Goal: Understand process/instructions: Learn how to perform a task or action

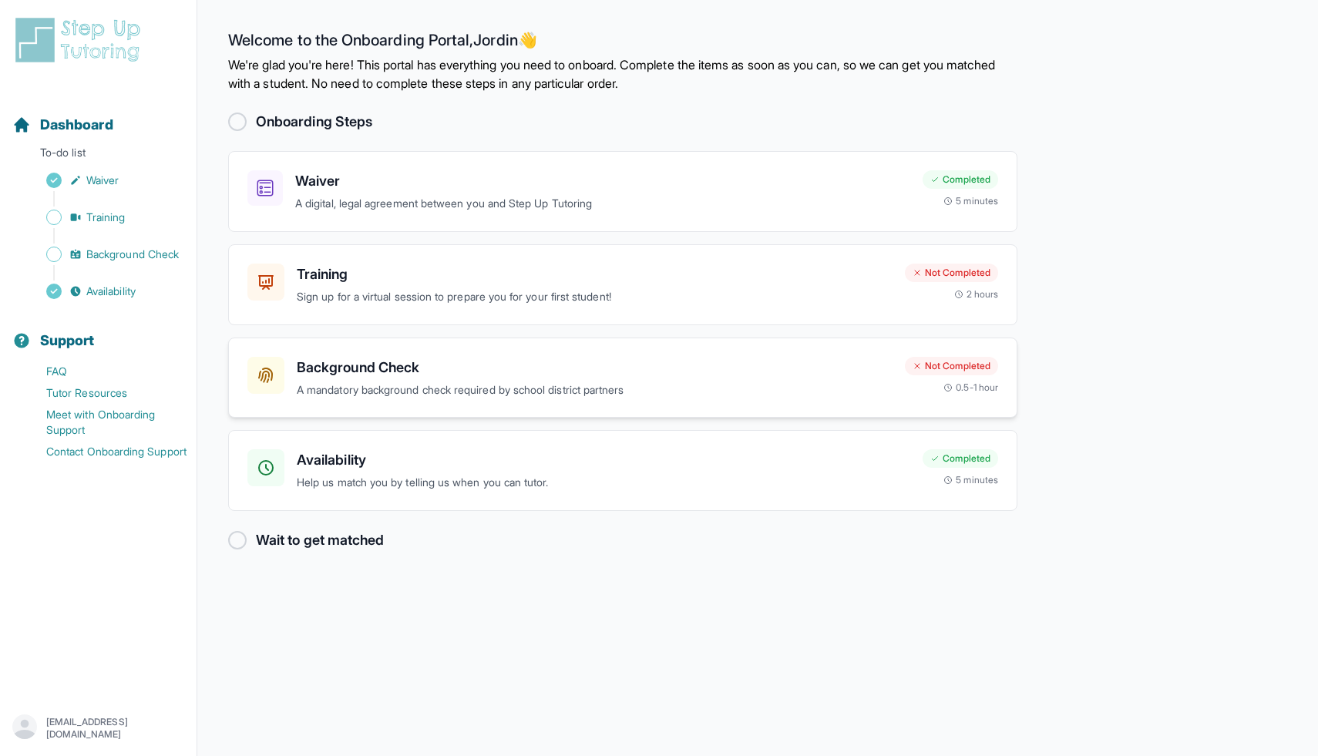
click at [288, 365] on div "Background Check A mandatory background check required by school district partn…" at bounding box center [569, 378] width 645 height 42
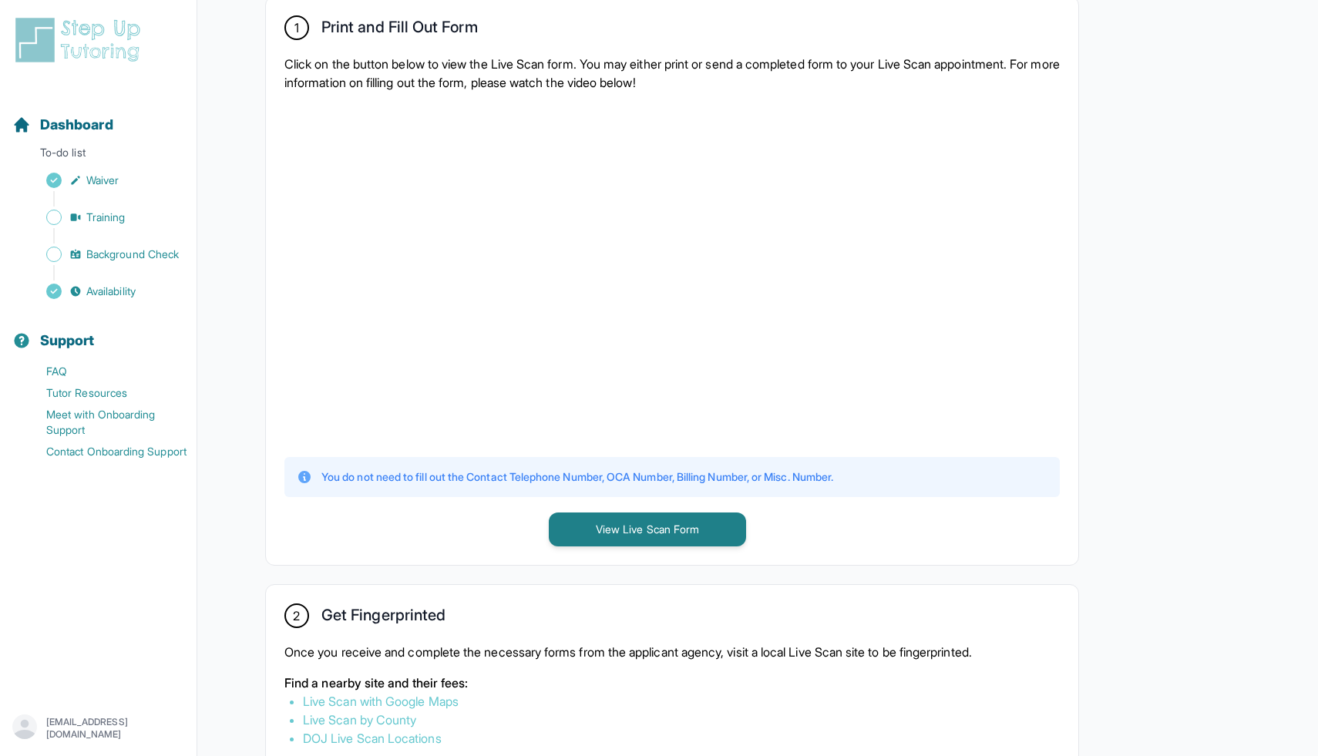
scroll to position [316, 0]
click at [621, 538] on button "View Live Scan Form" at bounding box center [647, 530] width 197 height 34
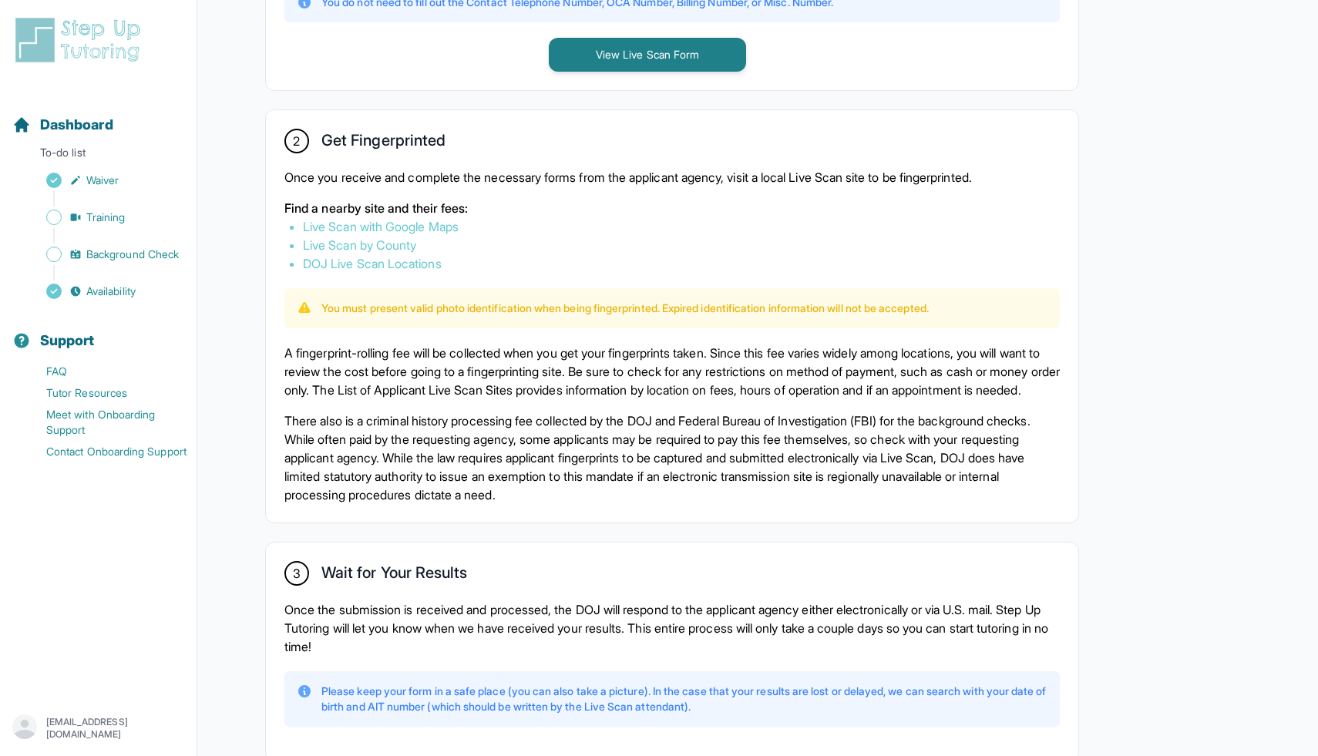
scroll to position [793, 0]
click at [386, 218] on link "Live Scan with Google Maps" at bounding box center [381, 224] width 156 height 15
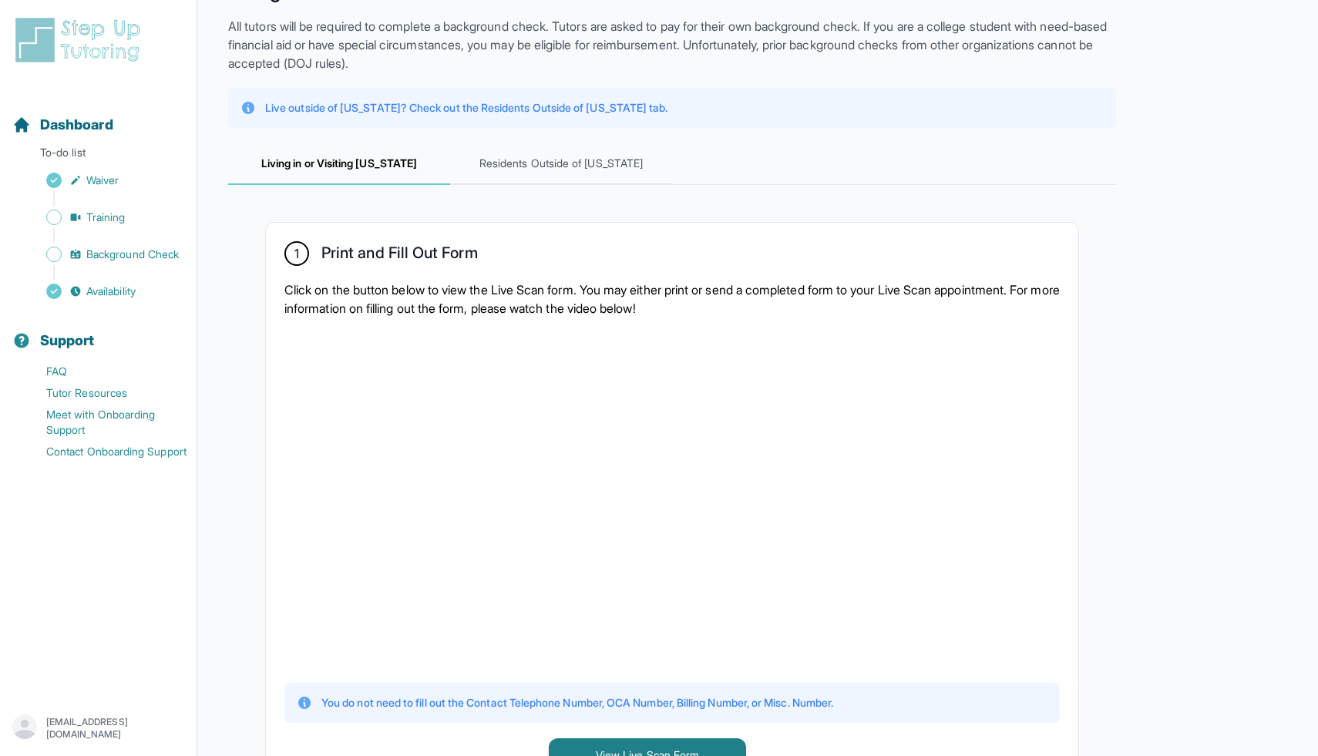
scroll to position [0, 0]
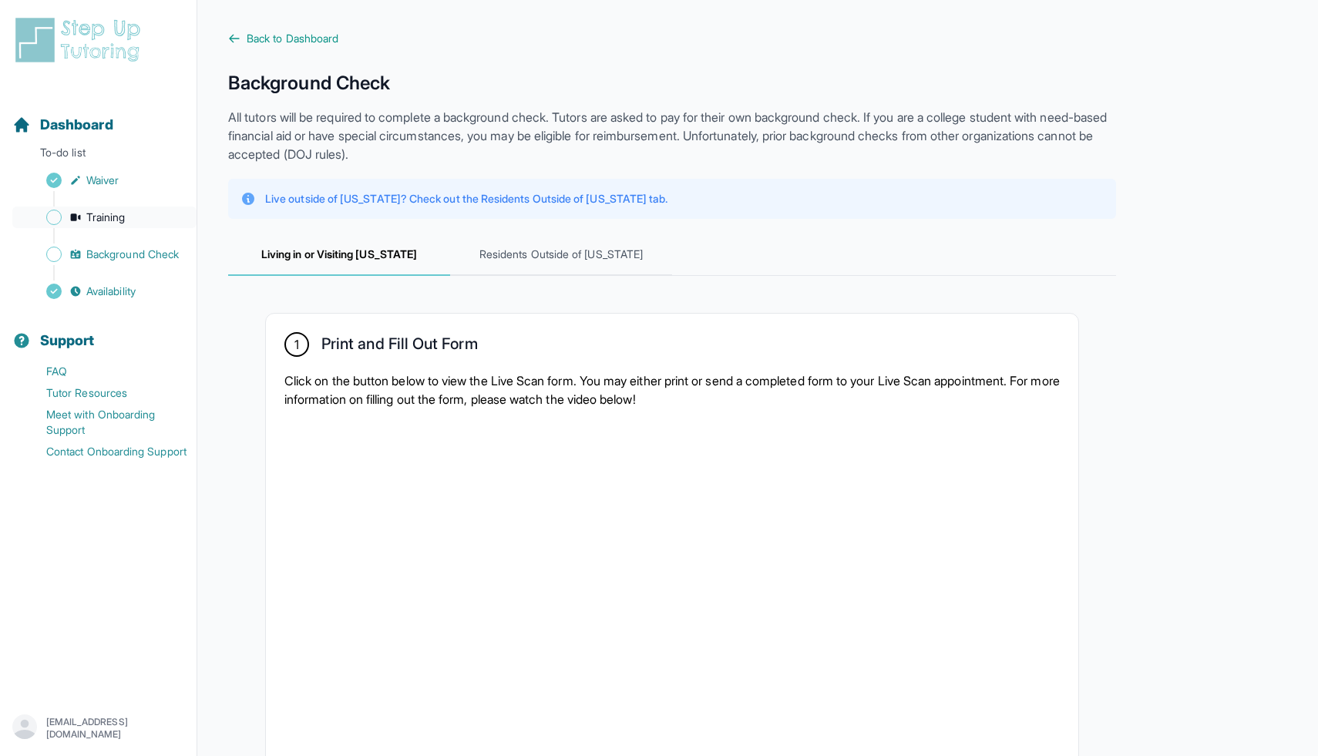
click at [126, 213] on span "Training" at bounding box center [105, 217] width 39 height 15
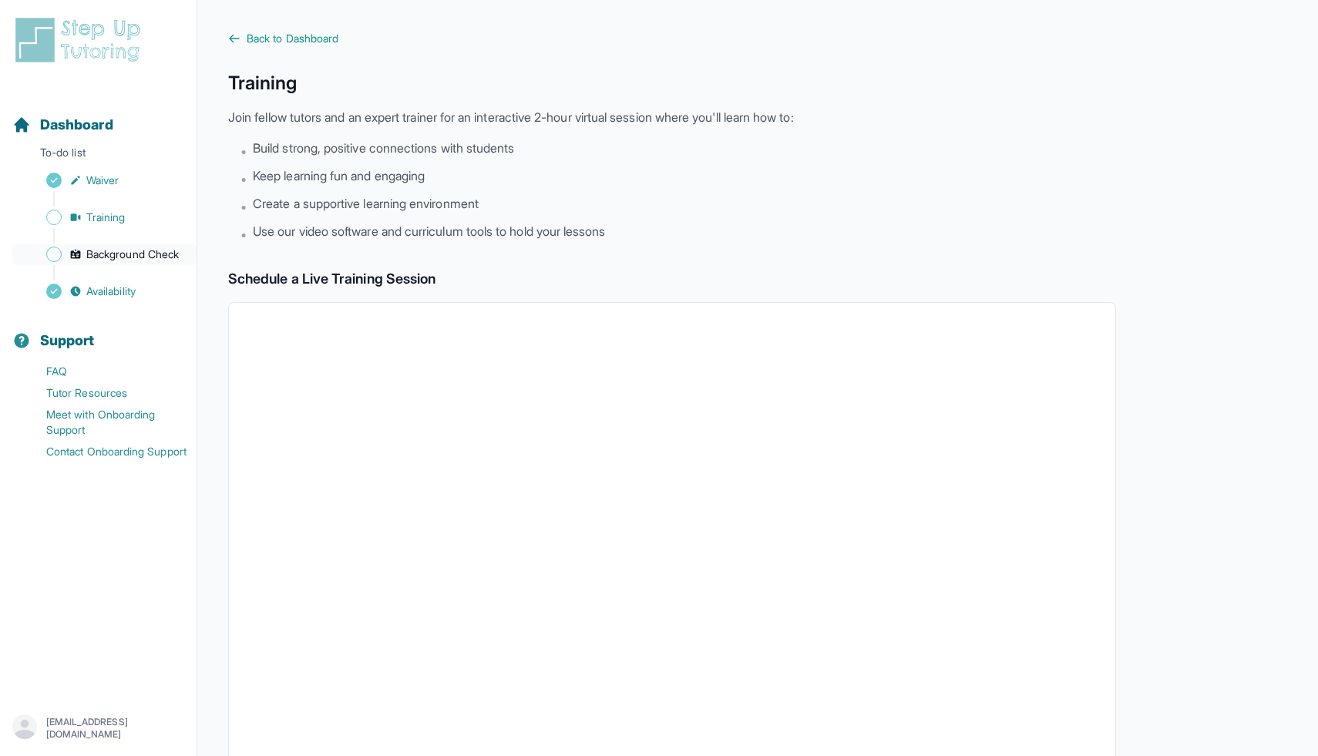
click at [103, 255] on span "Background Check" at bounding box center [132, 254] width 93 height 15
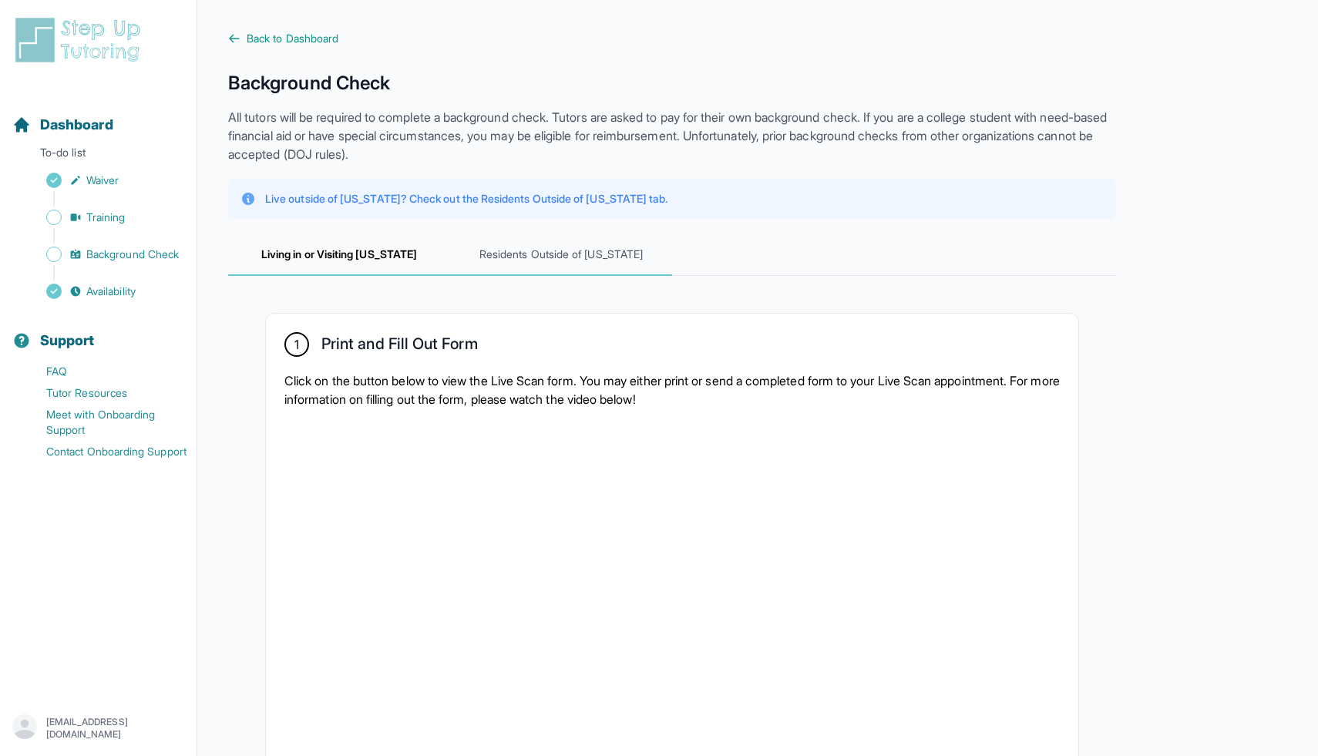
click at [529, 251] on span "Residents Outside of [US_STATE]" at bounding box center [561, 255] width 222 height 42
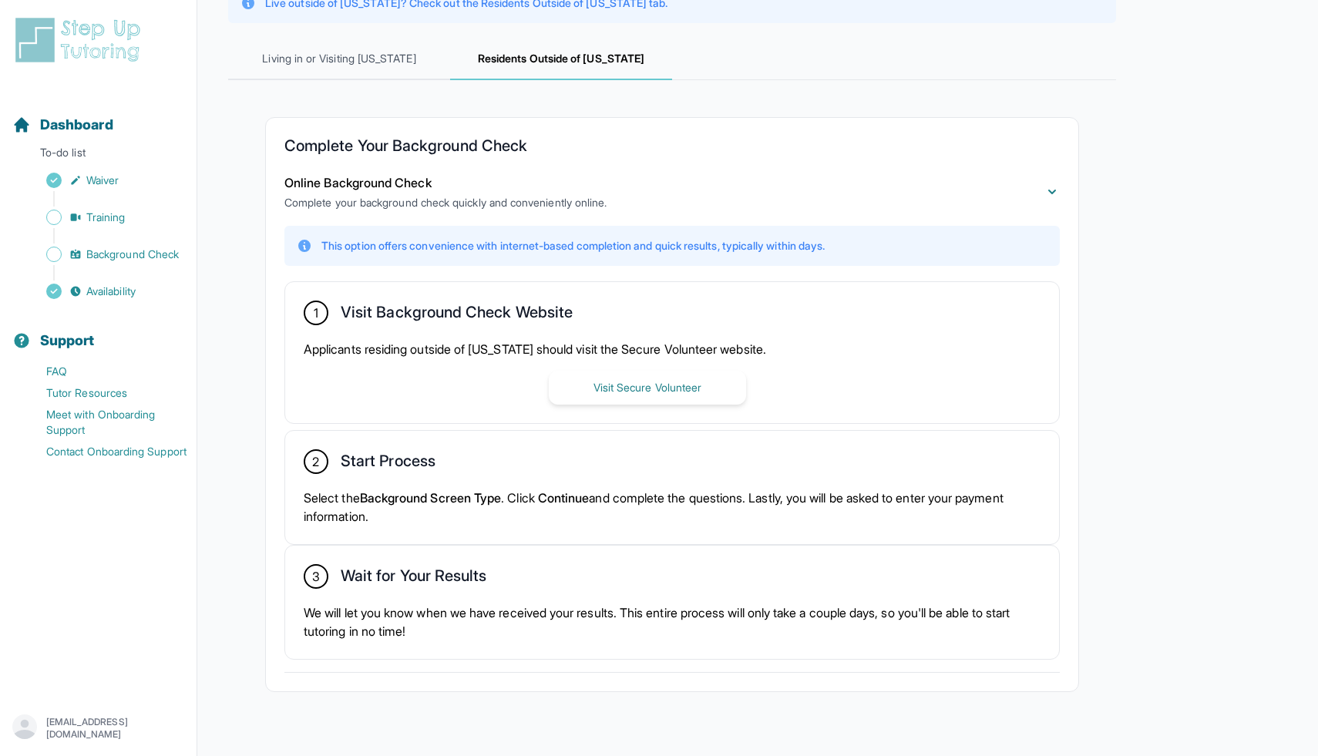
scroll to position [223, 0]
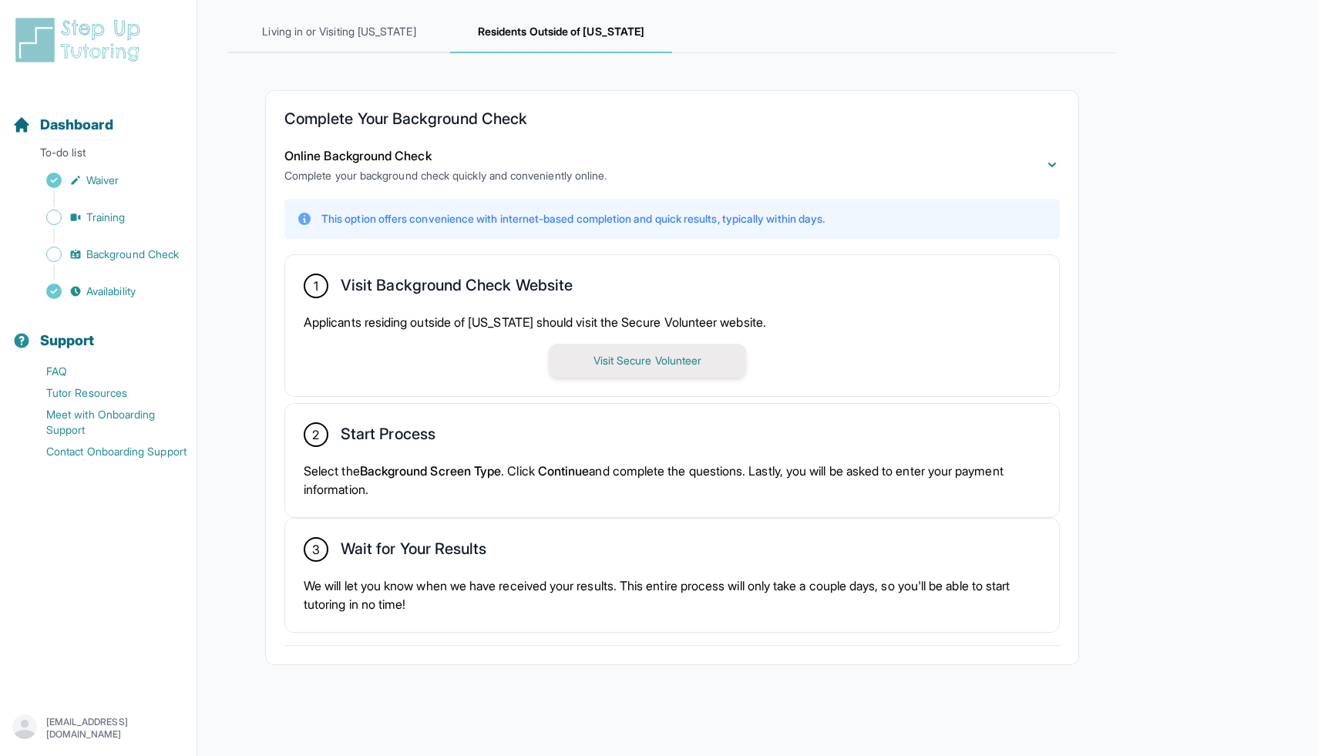
click at [633, 362] on button "Visit Secure Volunteer" at bounding box center [647, 361] width 197 height 34
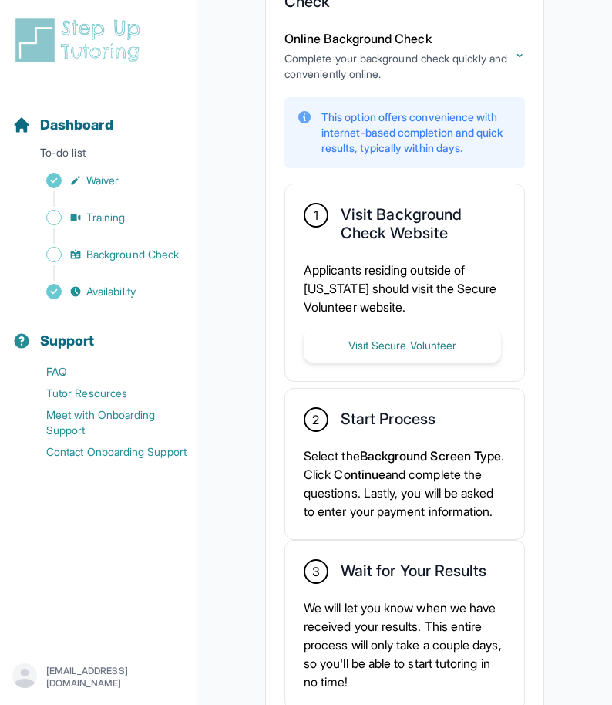
scroll to position [626, 0]
